Goal: Information Seeking & Learning: Learn about a topic

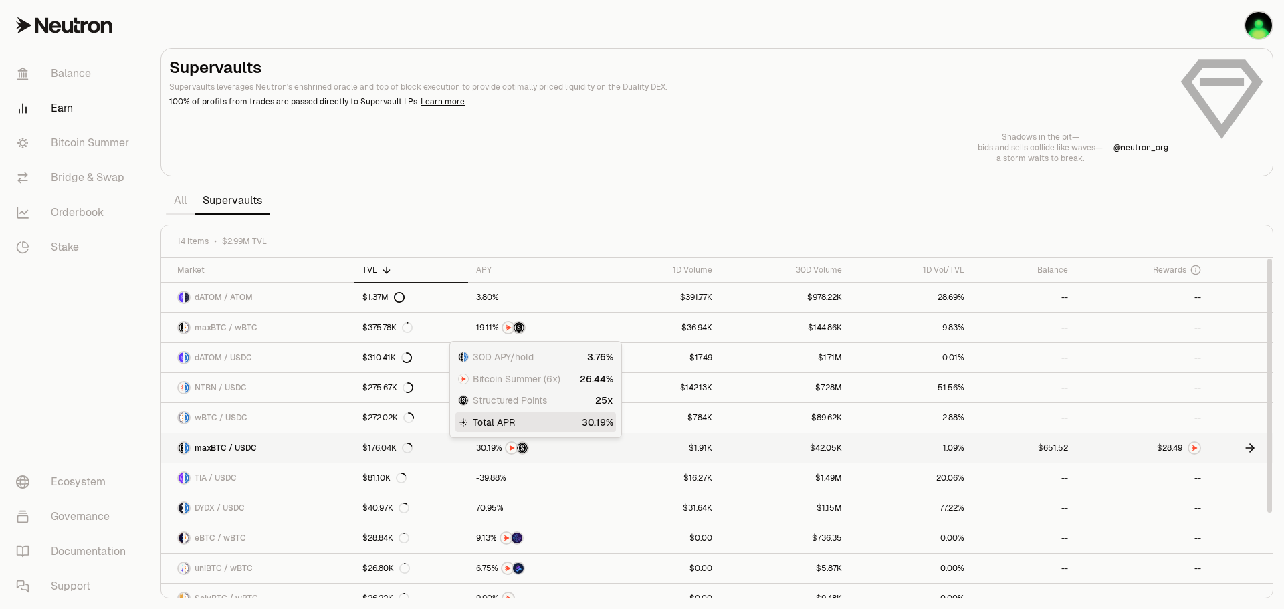
click at [586, 449] on div at bounding box center [534, 447] width 117 height 13
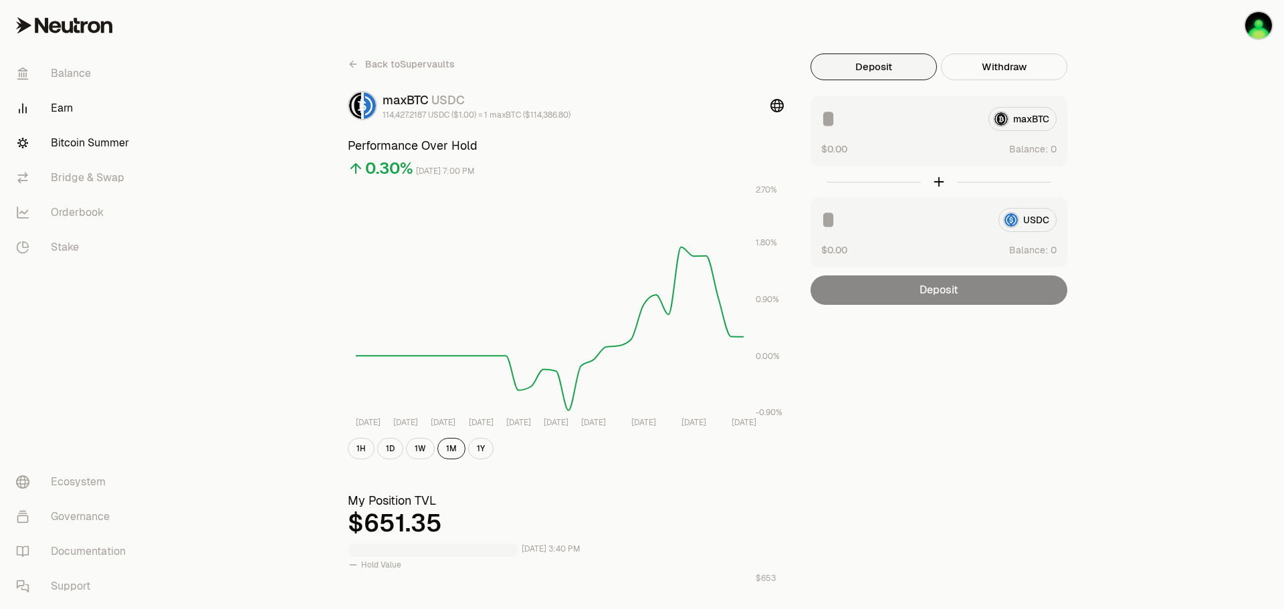
click at [78, 144] on link "Bitcoin Summer" at bounding box center [74, 143] width 139 height 35
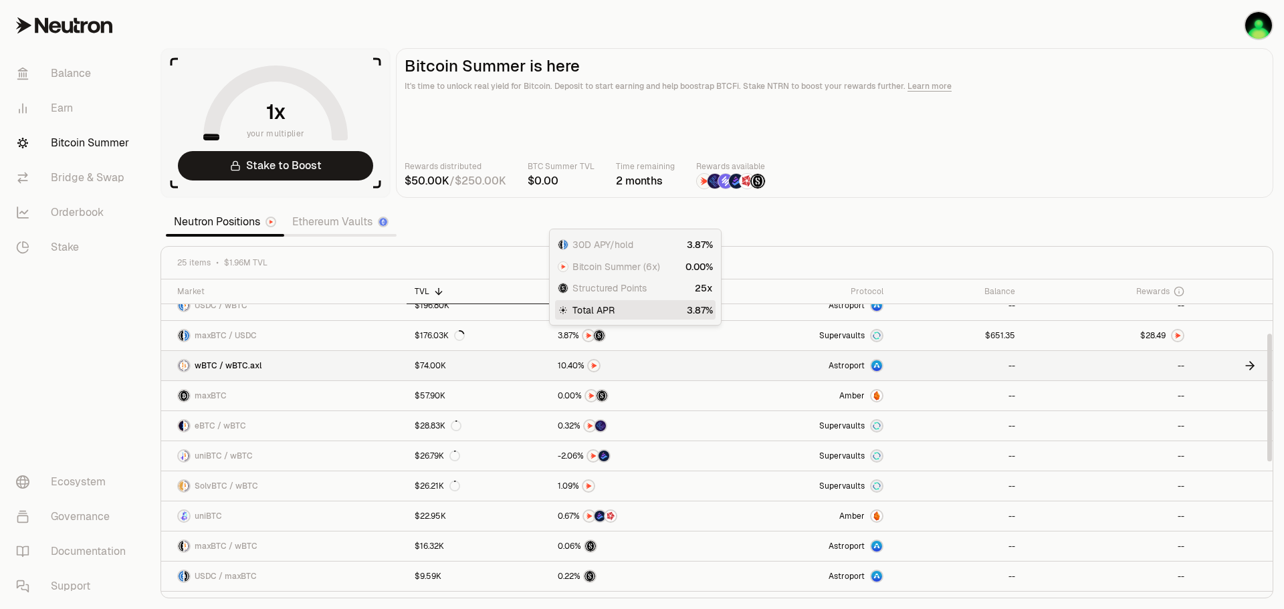
scroll to position [67, 0]
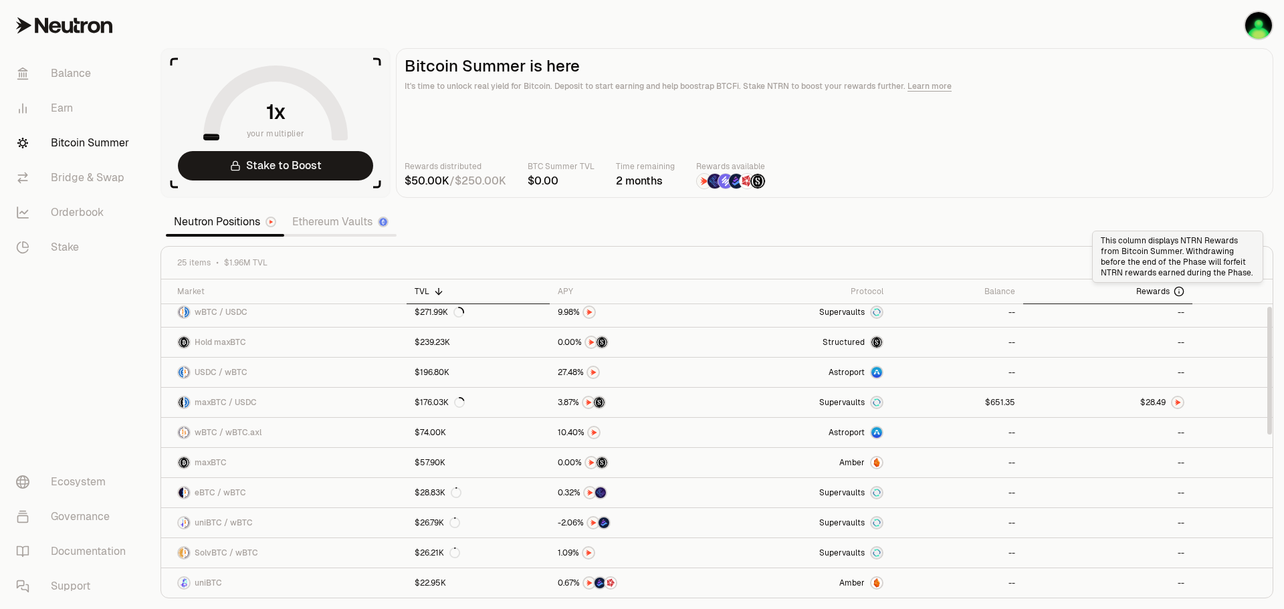
click at [1177, 292] on icon at bounding box center [1178, 291] width 11 height 11
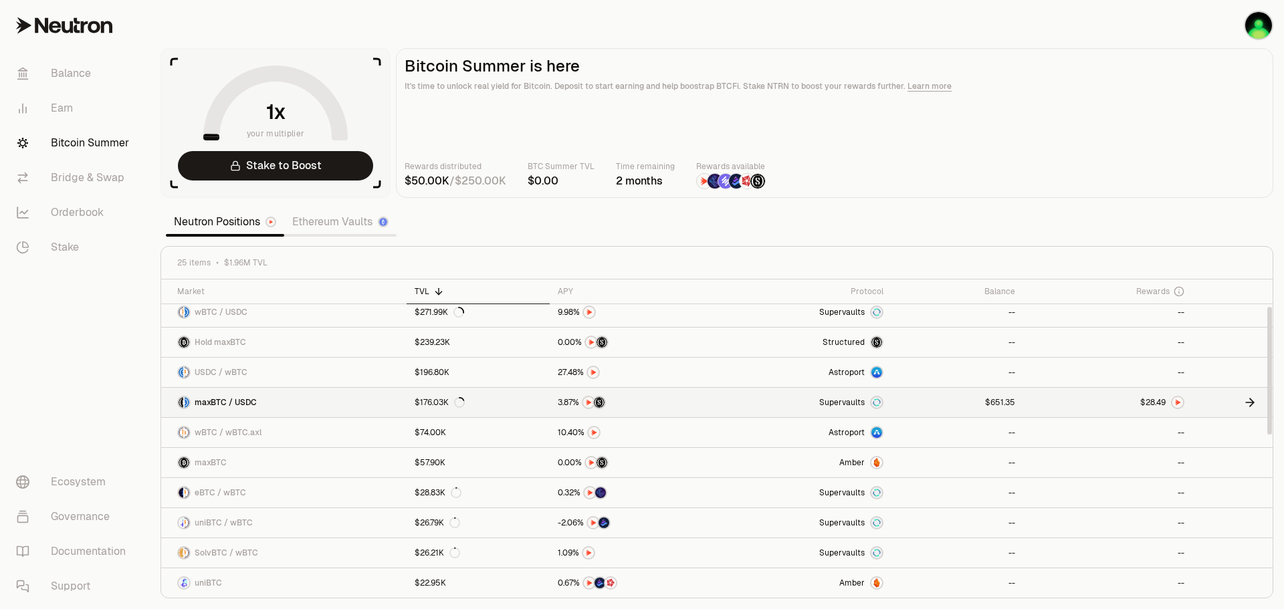
click at [503, 402] on link "$176.03K" at bounding box center [478, 402] width 143 height 29
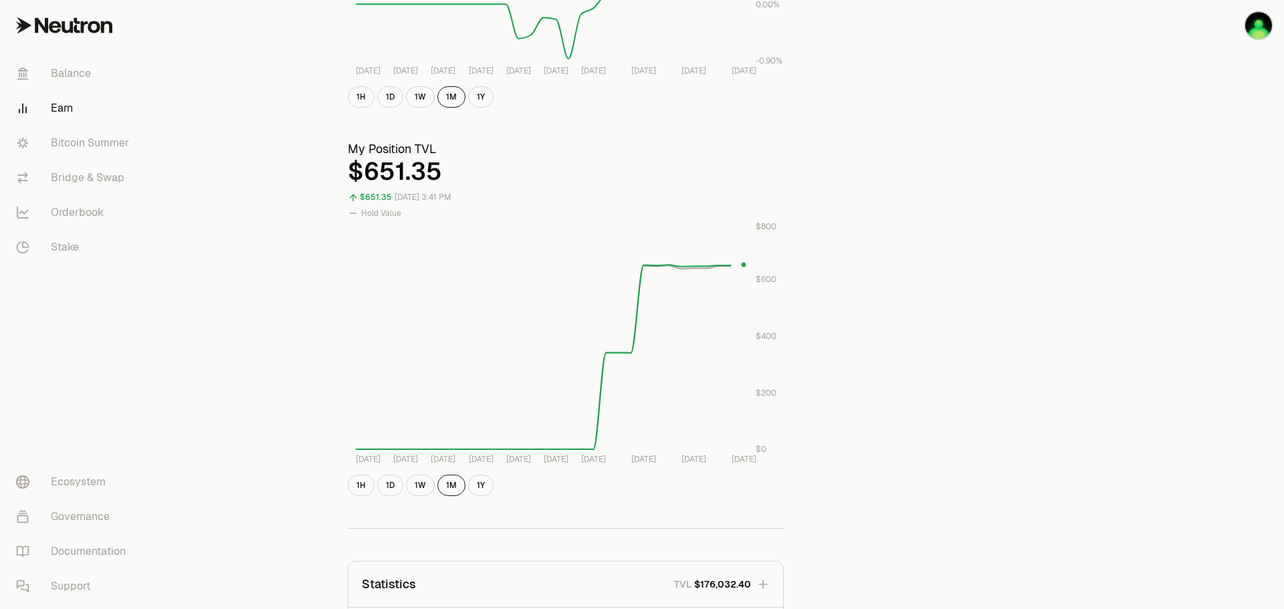
scroll to position [45, 0]
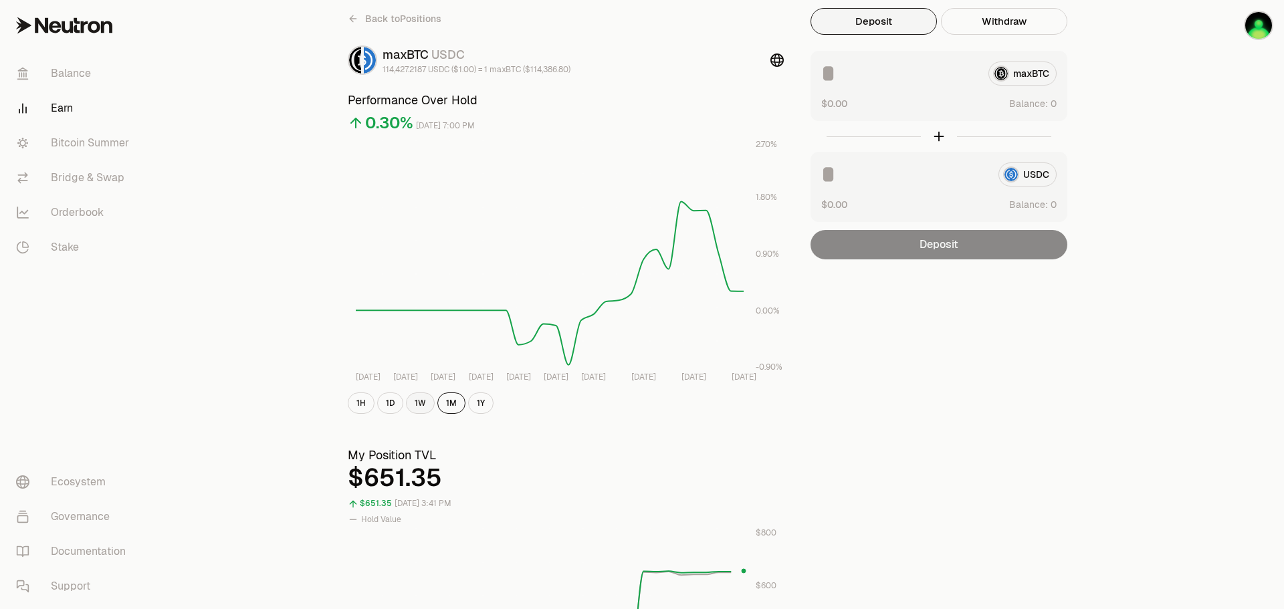
click at [425, 405] on button "1W" at bounding box center [420, 402] width 29 height 21
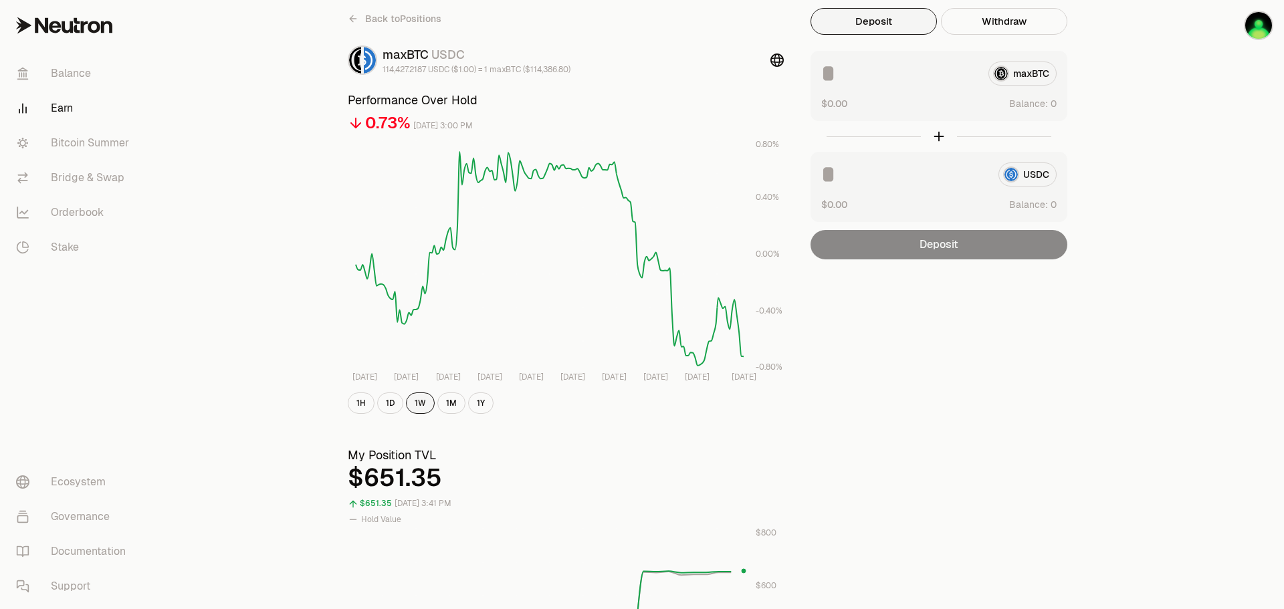
click at [433, 406] on button "1W" at bounding box center [420, 402] width 29 height 21
click at [448, 400] on button "1M" at bounding box center [451, 402] width 28 height 21
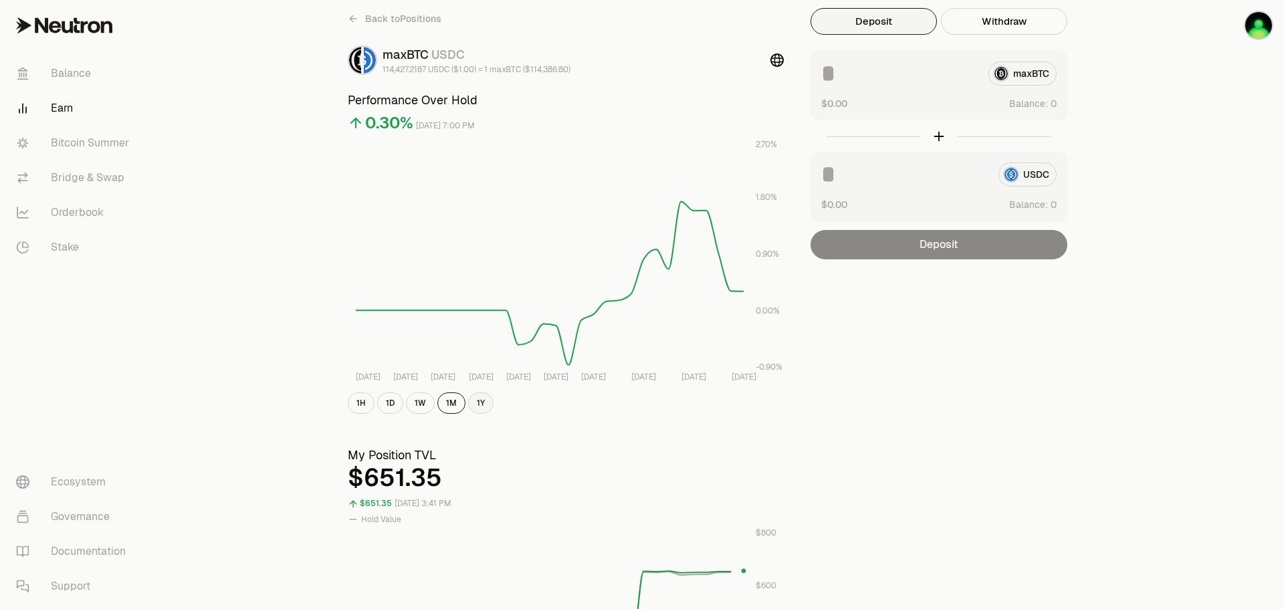
click at [484, 403] on button "1Y" at bounding box center [480, 402] width 25 height 21
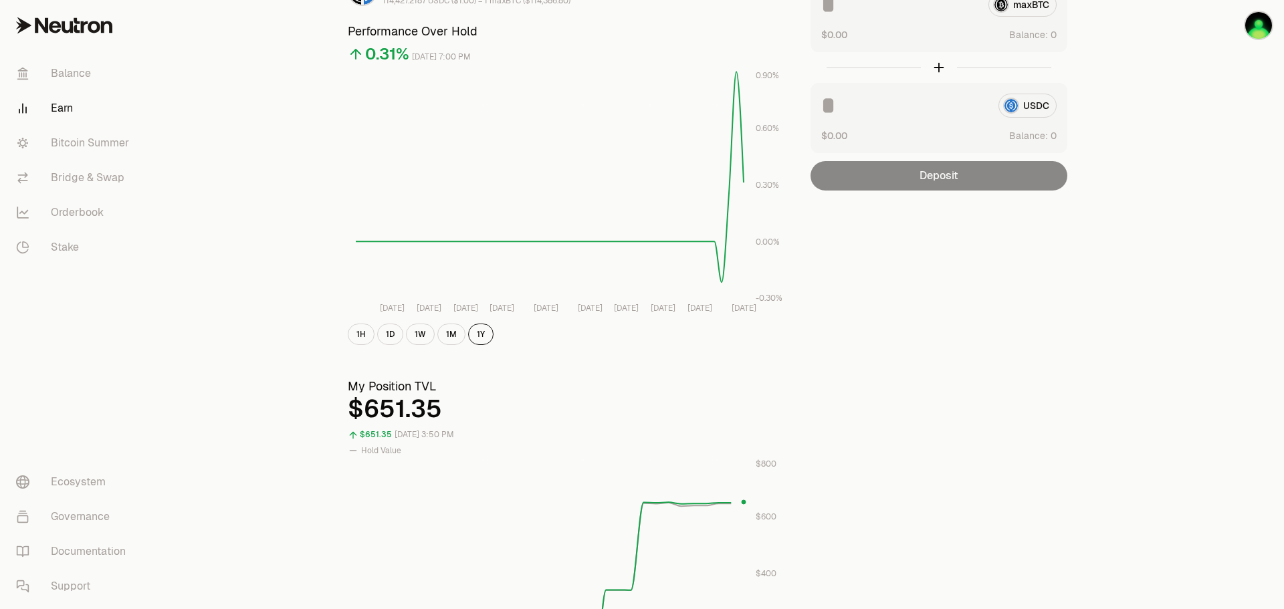
scroll to position [112, 0]
